Goal: Task Accomplishment & Management: Manage account settings

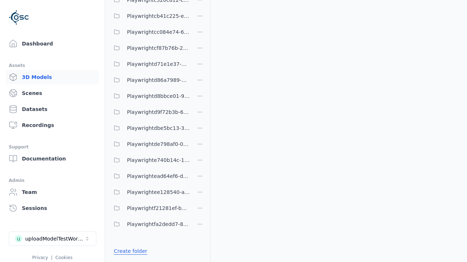
click at [128, 252] on link "Create folder" at bounding box center [131, 251] width 34 height 7
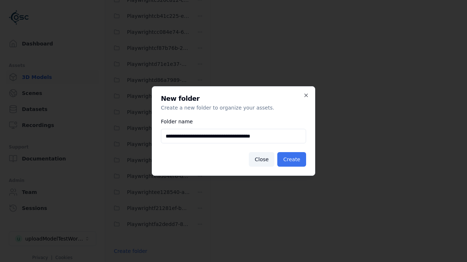
type input "**********"
click at [292, 160] on button "Create" at bounding box center [291, 159] width 29 height 15
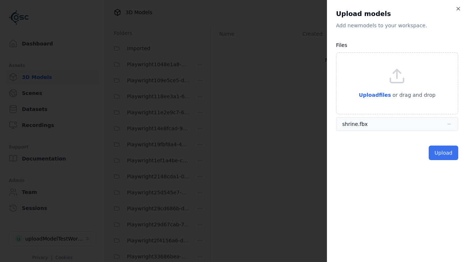
click at [444, 153] on button "Upload" at bounding box center [443, 153] width 30 height 15
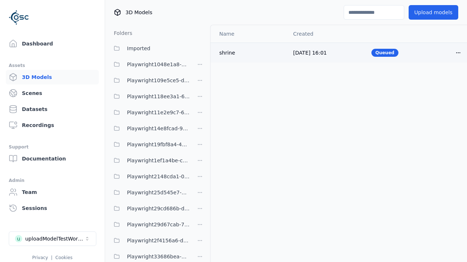
click at [458, 52] on html "Support Dashboard Assets 3D Models Scenes Datasets Recordings Support Documenta…" at bounding box center [233, 131] width 467 height 262
click at [442, 81] on div "Delete" at bounding box center [441, 81] width 43 height 12
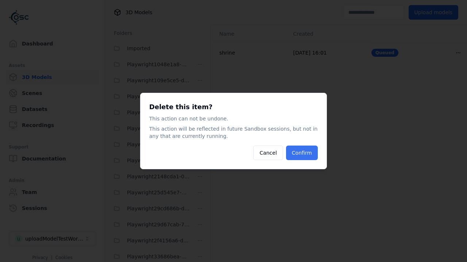
click at [303, 153] on button "Confirm" at bounding box center [302, 153] width 32 height 15
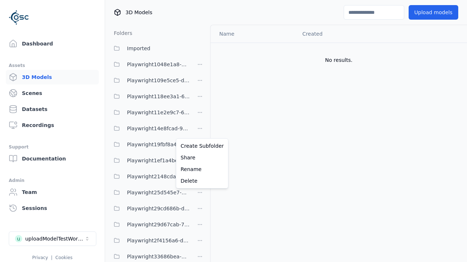
click at [200, 131] on html "Support Dashboard Assets 3D Models Scenes Datasets Recordings Support Documenta…" at bounding box center [233, 131] width 467 height 262
